Goal: Task Accomplishment & Management: Manage account settings

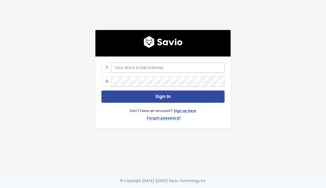
click at [183, 63] on input "email" at bounding box center [167, 68] width 113 height 10
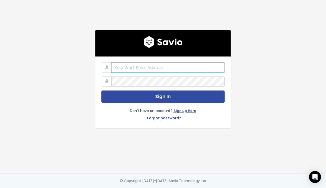
click at [158, 66] on input "email" at bounding box center [167, 68] width 113 height 10
paste input "alyssa@stanwith.me"
type input "alyssa@stanwith.me"
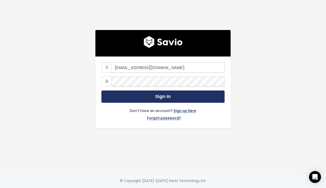
click at [157, 98] on button "Sign In" at bounding box center [162, 97] width 123 height 12
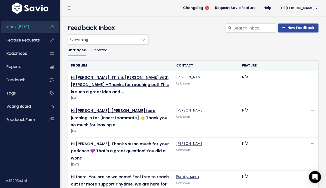
click at [189, 32] on h4 "Feedback Inbox" at bounding box center [193, 28] width 251 height 9
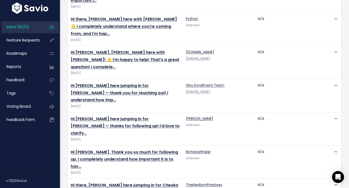
scroll to position [1209, 0]
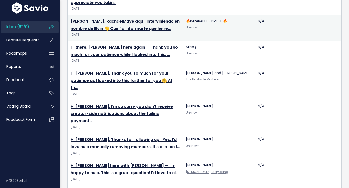
scroll to position [213, 0]
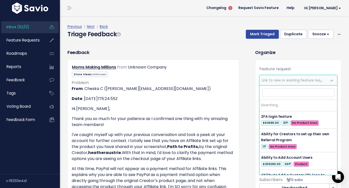
click at [290, 83] on span "Link to new or existing feature request..." at bounding box center [296, 80] width 69 height 5
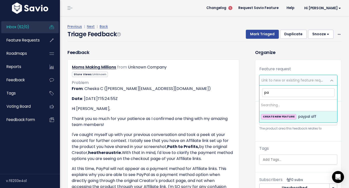
type input "p"
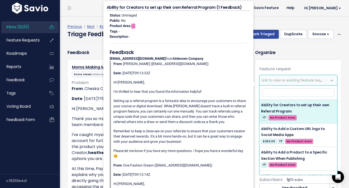
click at [25, 25] on span "Inbox (62/0)" at bounding box center [18, 26] width 23 height 5
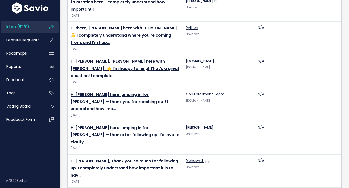
scroll to position [1209, 0]
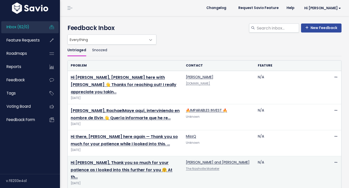
scroll to position [213, 0]
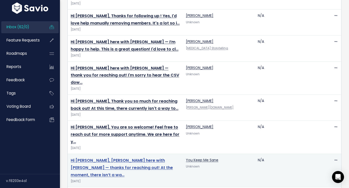
click at [113, 158] on link "Hi [PERSON_NAME], [PERSON_NAME] here with [PERSON_NAME] — thanks for reaching o…" at bounding box center [122, 168] width 102 height 20
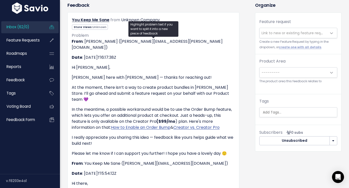
scroll to position [46, 0]
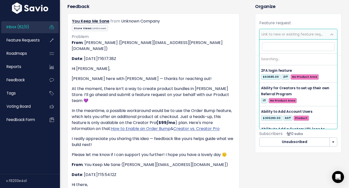
click at [274, 38] on span "Link to new or existing feature request..." at bounding box center [294, 34] width 68 height 10
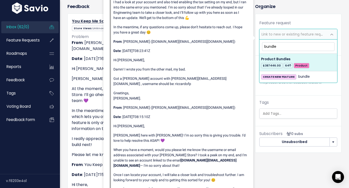
type input "bundle"
select select "28817"
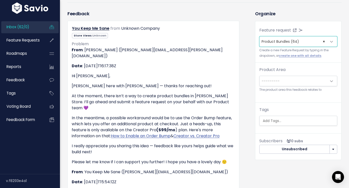
scroll to position [37, 0]
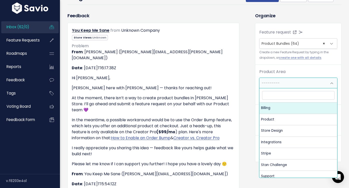
click at [279, 83] on span "---------" at bounding box center [271, 83] width 18 height 5
click at [246, 84] on div "Feedback You Keep Me Sane from Unknown Company Unknown" at bounding box center [158, 157] width 188 height 291
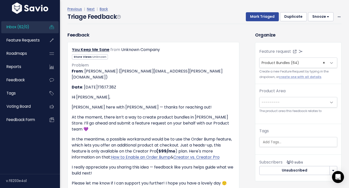
scroll to position [0, 0]
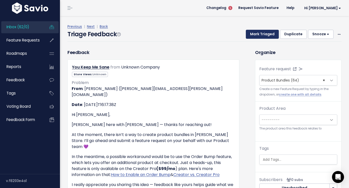
click at [272, 37] on button "Mark Triaged" at bounding box center [262, 34] width 33 height 9
